Goal: Information Seeking & Learning: Learn about a topic

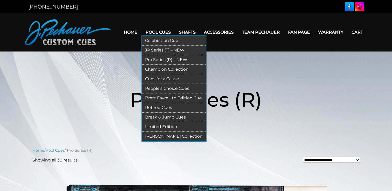
click at [167, 105] on link "Retired Cues" at bounding box center [174, 108] width 64 height 10
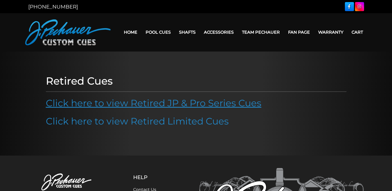
click at [156, 105] on link "Click here to view Retired JP & Pro Series Cues" at bounding box center [153, 102] width 215 height 11
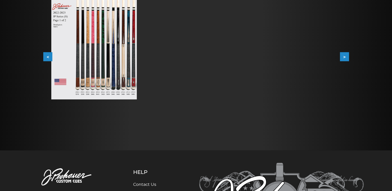
scroll to position [121, 0]
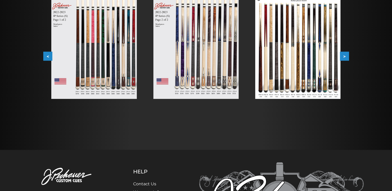
click at [47, 57] on button "<" at bounding box center [47, 56] width 9 height 9
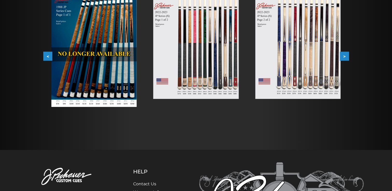
click at [47, 57] on button "<" at bounding box center [47, 56] width 9 height 9
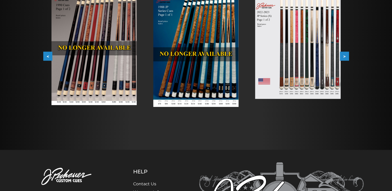
click at [47, 57] on button "<" at bounding box center [47, 56] width 9 height 9
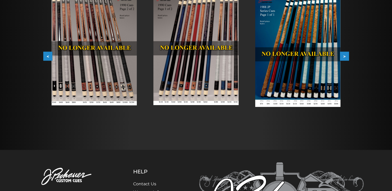
click at [47, 57] on button "<" at bounding box center [47, 56] width 9 height 9
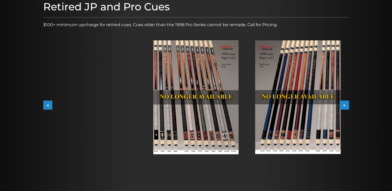
scroll to position [71, 0]
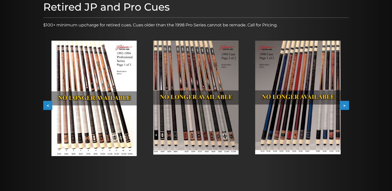
click at [48, 105] on button "<" at bounding box center [47, 105] width 9 height 9
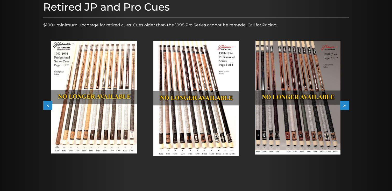
click at [48, 105] on button "<" at bounding box center [47, 105] width 9 height 9
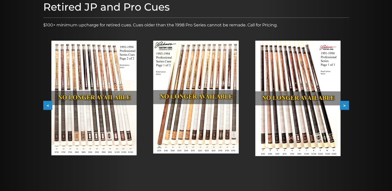
click at [48, 105] on button "<" at bounding box center [47, 105] width 9 height 9
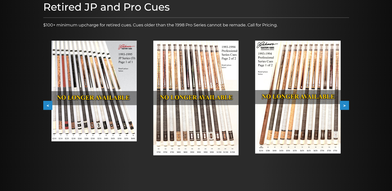
click at [48, 105] on button "<" at bounding box center [47, 105] width 9 height 9
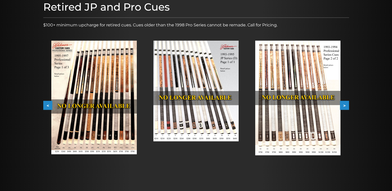
click at [48, 105] on button "<" at bounding box center [47, 105] width 9 height 9
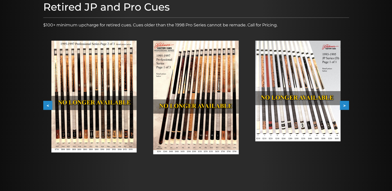
click at [48, 105] on button "<" at bounding box center [47, 105] width 9 height 9
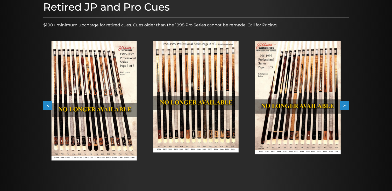
click at [48, 105] on button "<" at bounding box center [47, 105] width 9 height 9
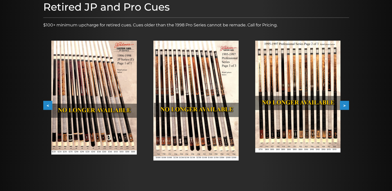
click at [48, 105] on button "<" at bounding box center [47, 105] width 9 height 9
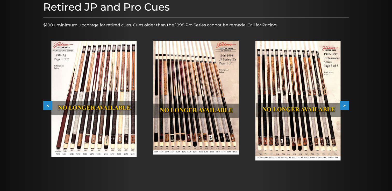
click at [48, 105] on button "<" at bounding box center [47, 105] width 9 height 9
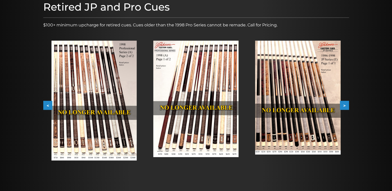
click at [103, 127] on img at bounding box center [93, 101] width 85 height 120
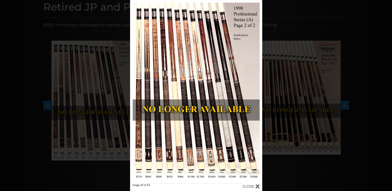
click at [285, 103] on div "Image 44 of 53" at bounding box center [196, 95] width 392 height 191
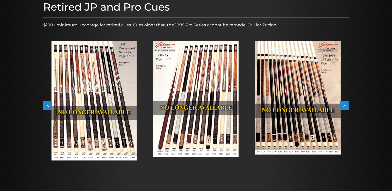
click at [216, 100] on img at bounding box center [195, 99] width 85 height 117
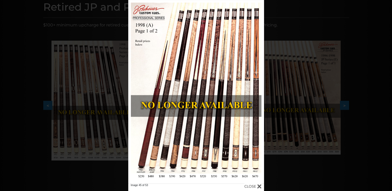
click at [279, 95] on div "Image 45 of 53" at bounding box center [196, 95] width 392 height 191
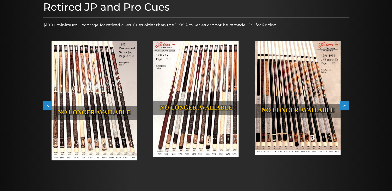
click at [347, 105] on button ">" at bounding box center [344, 105] width 9 height 9
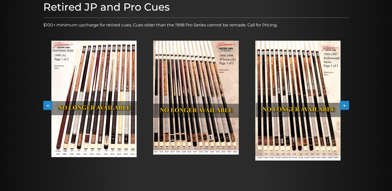
click at [347, 105] on button ">" at bounding box center [344, 105] width 9 height 9
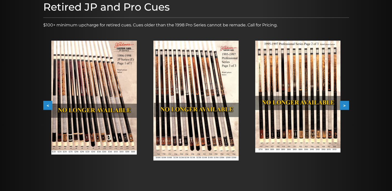
click at [347, 105] on button ">" at bounding box center [344, 105] width 9 height 9
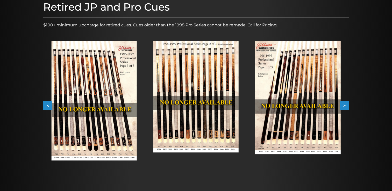
click at [347, 105] on button ">" at bounding box center [344, 105] width 9 height 9
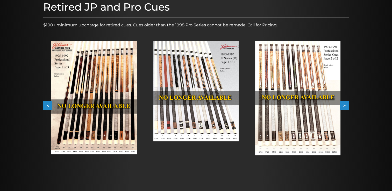
click at [347, 105] on button ">" at bounding box center [344, 105] width 9 height 9
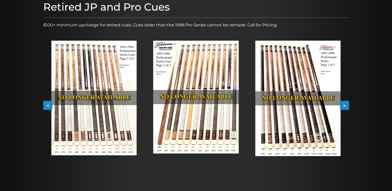
click at [347, 105] on button ">" at bounding box center [344, 105] width 9 height 9
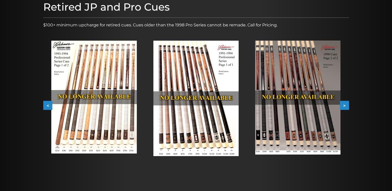
click at [347, 105] on button ">" at bounding box center [344, 105] width 9 height 9
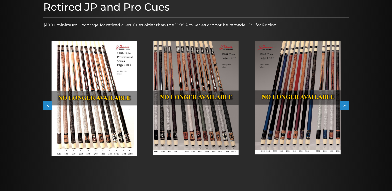
click at [347, 105] on button ">" at bounding box center [344, 105] width 9 height 9
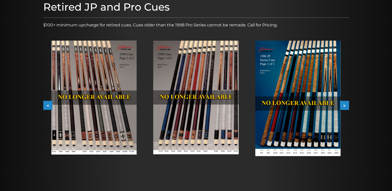
click at [347, 105] on button ">" at bounding box center [344, 105] width 9 height 9
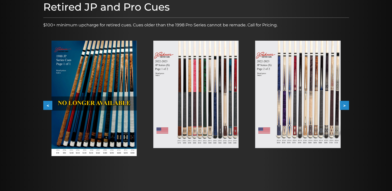
click at [347, 105] on button ">" at bounding box center [344, 105] width 9 height 9
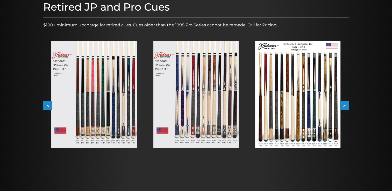
click at [347, 105] on button ">" at bounding box center [344, 105] width 9 height 9
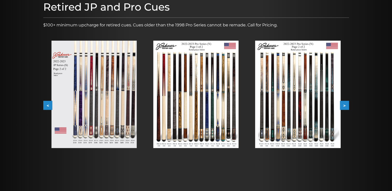
click at [347, 105] on button ">" at bounding box center [344, 105] width 9 height 9
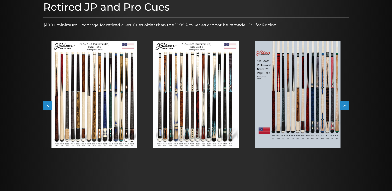
click at [347, 105] on button ">" at bounding box center [344, 105] width 9 height 9
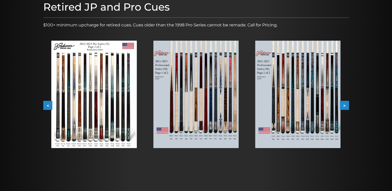
click at [347, 105] on button ">" at bounding box center [344, 105] width 9 height 9
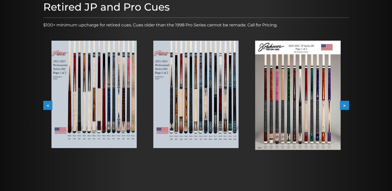
click at [347, 105] on button ">" at bounding box center [344, 105] width 9 height 9
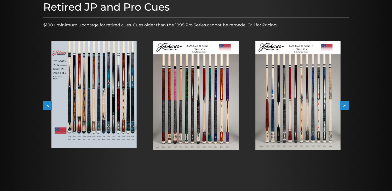
click at [347, 105] on button ">" at bounding box center [344, 105] width 9 height 9
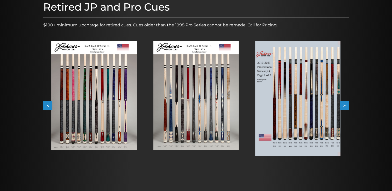
click at [347, 105] on button ">" at bounding box center [344, 105] width 9 height 9
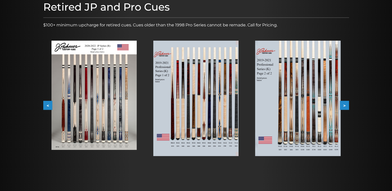
click at [347, 105] on button ">" at bounding box center [344, 105] width 9 height 9
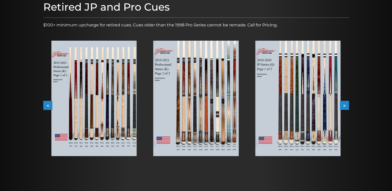
click at [347, 105] on button ">" at bounding box center [344, 105] width 9 height 9
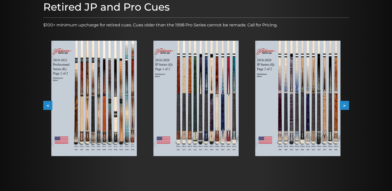
click at [347, 105] on button ">" at bounding box center [344, 105] width 9 height 9
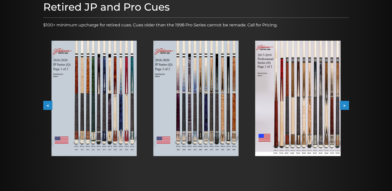
click at [227, 135] on img at bounding box center [195, 98] width 85 height 115
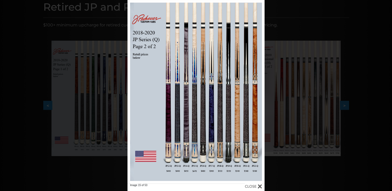
click at [295, 114] on div "Image 15 of 53" at bounding box center [196, 95] width 392 height 191
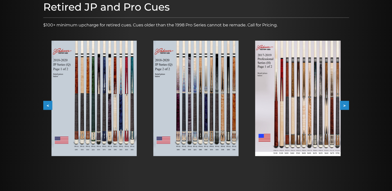
click at [345, 105] on button ">" at bounding box center [344, 105] width 9 height 9
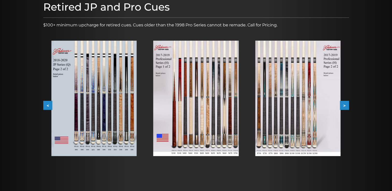
click at [345, 105] on button ">" at bounding box center [344, 105] width 9 height 9
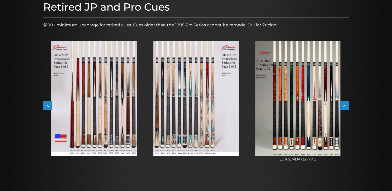
click at [345, 105] on button ">" at bounding box center [344, 105] width 9 height 9
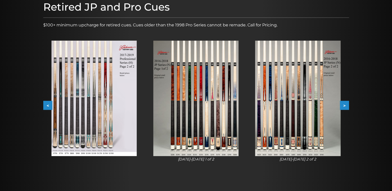
click at [345, 105] on button ">" at bounding box center [344, 105] width 9 height 9
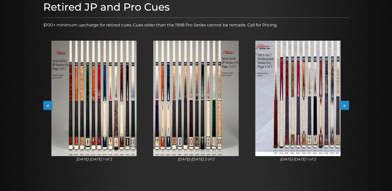
click at [345, 105] on button ">" at bounding box center [344, 105] width 9 height 9
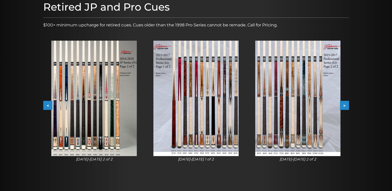
click at [345, 105] on button ">" at bounding box center [344, 105] width 9 height 9
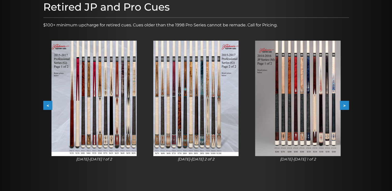
click at [199, 118] on img at bounding box center [195, 98] width 85 height 115
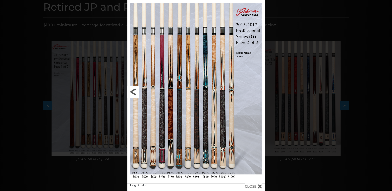
click at [134, 91] on link at bounding box center [158, 92] width 62 height 184
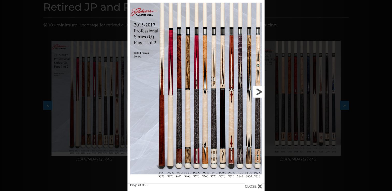
click at [255, 92] on link at bounding box center [234, 92] width 62 height 184
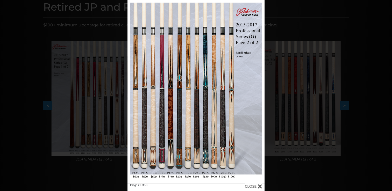
click at [275, 138] on div "Image 21 of 53" at bounding box center [196, 95] width 392 height 191
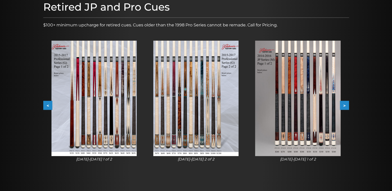
click at [48, 104] on button "<" at bounding box center [47, 105] width 9 height 9
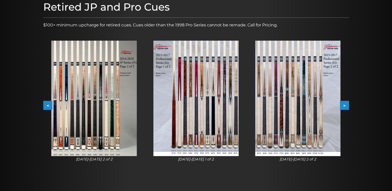
click at [48, 104] on button "<" at bounding box center [47, 105] width 9 height 9
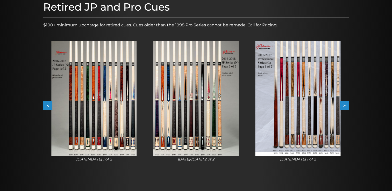
click at [48, 104] on button "<" at bounding box center [47, 105] width 9 height 9
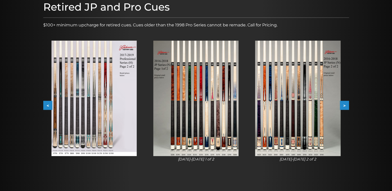
click at [48, 104] on button "<" at bounding box center [47, 105] width 9 height 9
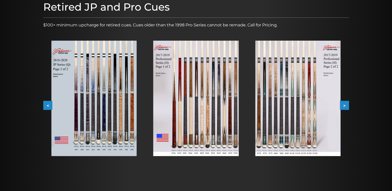
click at [48, 104] on button "<" at bounding box center [47, 105] width 9 height 9
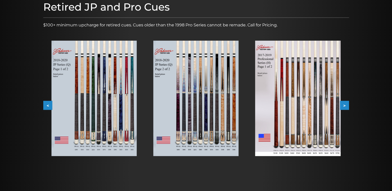
click at [48, 104] on button "<" at bounding box center [47, 105] width 9 height 9
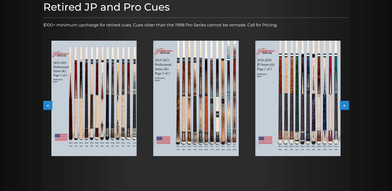
click at [48, 104] on button "<" at bounding box center [47, 105] width 9 height 9
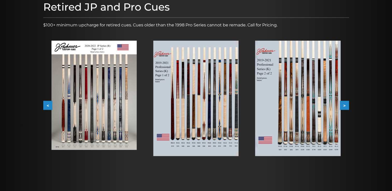
click at [48, 104] on button "<" at bounding box center [47, 105] width 9 height 9
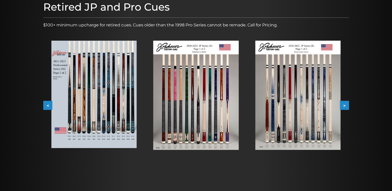
click at [48, 104] on button "<" at bounding box center [47, 105] width 9 height 9
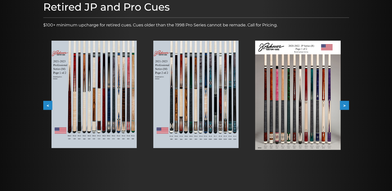
click at [48, 104] on button "<" at bounding box center [47, 105] width 9 height 9
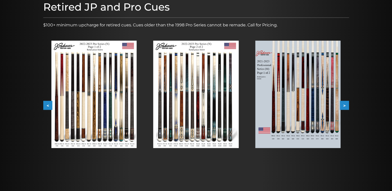
click at [48, 104] on button "<" at bounding box center [47, 105] width 9 height 9
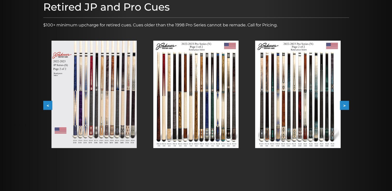
click at [48, 104] on button "<" at bounding box center [47, 105] width 9 height 9
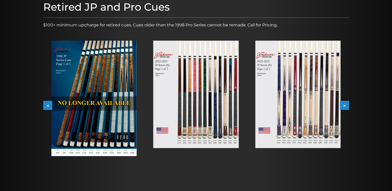
click at [48, 104] on button "<" at bounding box center [47, 105] width 9 height 9
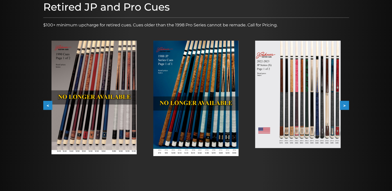
click at [48, 104] on button "<" at bounding box center [47, 105] width 9 height 9
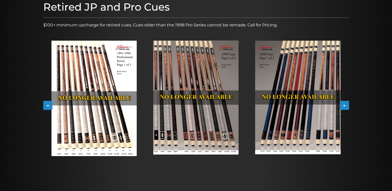
click at [48, 104] on button "<" at bounding box center [47, 105] width 9 height 9
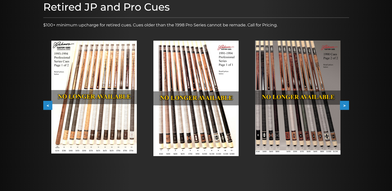
click at [47, 106] on button "<" at bounding box center [47, 105] width 9 height 9
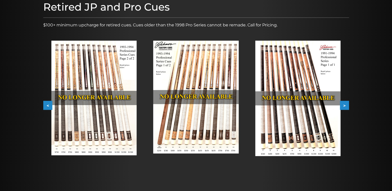
click at [47, 106] on button "<" at bounding box center [47, 105] width 9 height 9
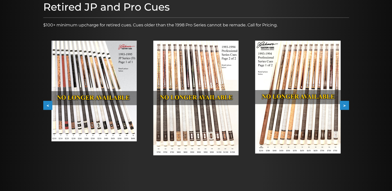
click at [47, 106] on button "<" at bounding box center [47, 105] width 9 height 9
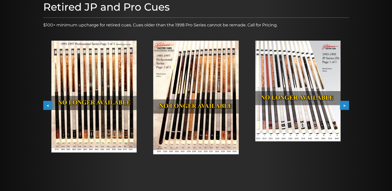
click at [47, 106] on button "<" at bounding box center [47, 105] width 9 height 9
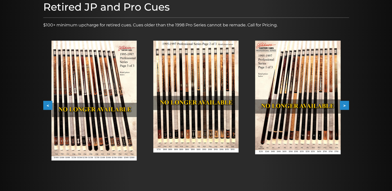
click at [47, 106] on button "<" at bounding box center [47, 105] width 9 height 9
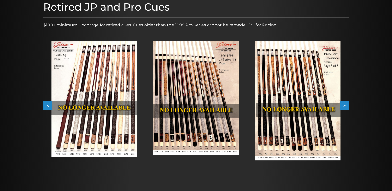
click at [47, 106] on button "<" at bounding box center [47, 105] width 9 height 9
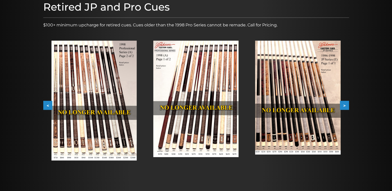
click at [47, 106] on button "<" at bounding box center [47, 105] width 9 height 9
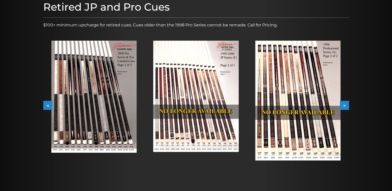
click at [47, 106] on button "<" at bounding box center [47, 105] width 9 height 9
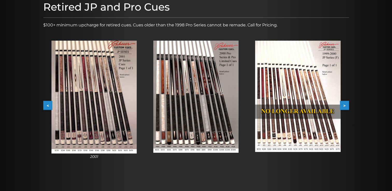
click at [47, 106] on button "<" at bounding box center [47, 105] width 9 height 9
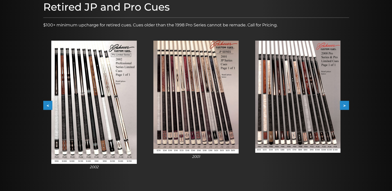
click at [346, 105] on button ">" at bounding box center [344, 105] width 9 height 9
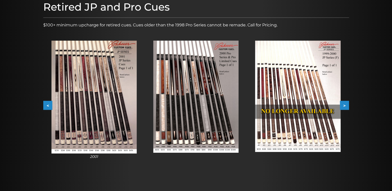
click at [346, 105] on button ">" at bounding box center [344, 105] width 9 height 9
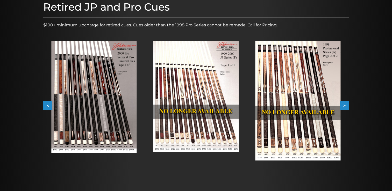
click at [346, 105] on button ">" at bounding box center [344, 105] width 9 height 9
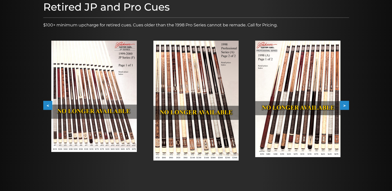
click at [346, 105] on button ">" at bounding box center [344, 105] width 9 height 9
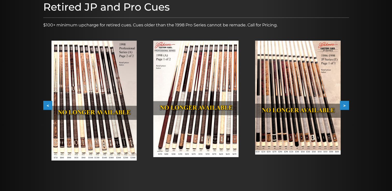
click at [215, 139] on img at bounding box center [195, 99] width 85 height 117
